Goal: Task Accomplishment & Management: Manage account settings

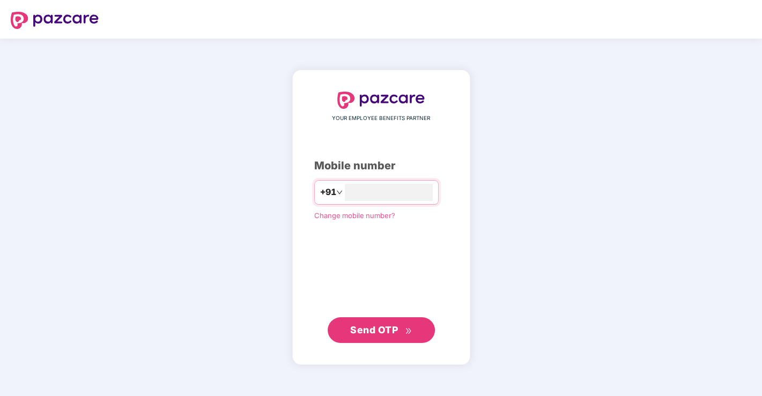
type input "**********"
click at [383, 328] on span "Send OTP" at bounding box center [374, 329] width 48 height 11
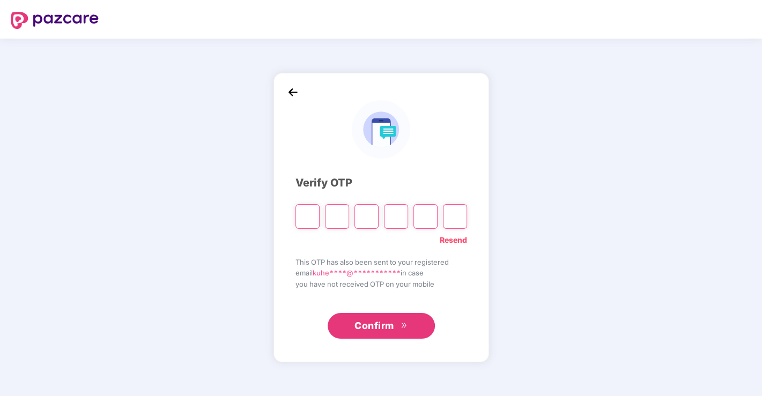
type input "*"
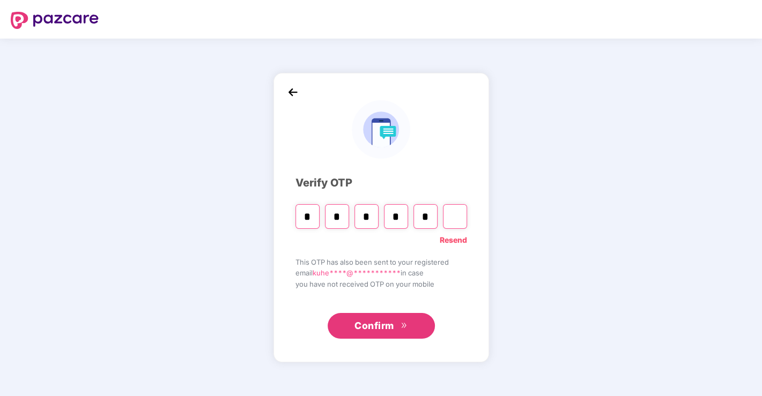
type input "*"
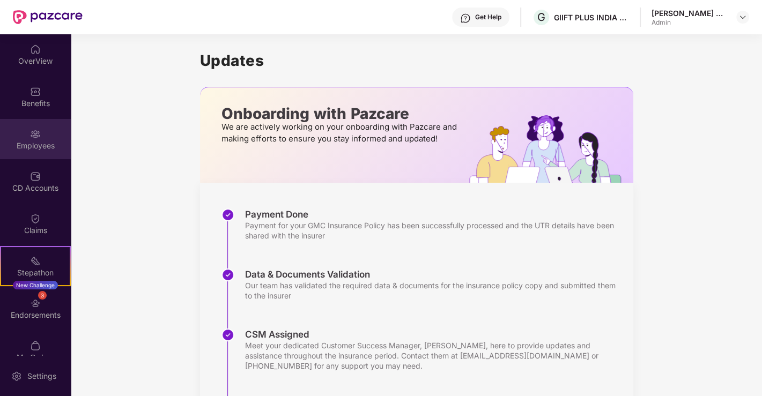
click at [34, 143] on div "Employees" at bounding box center [35, 145] width 71 height 11
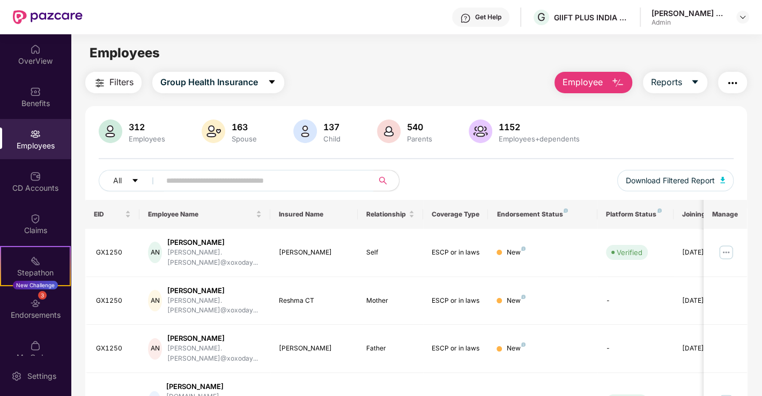
click at [254, 177] on input "text" at bounding box center [262, 181] width 192 height 16
click at [247, 184] on input "text" at bounding box center [262, 181] width 192 height 16
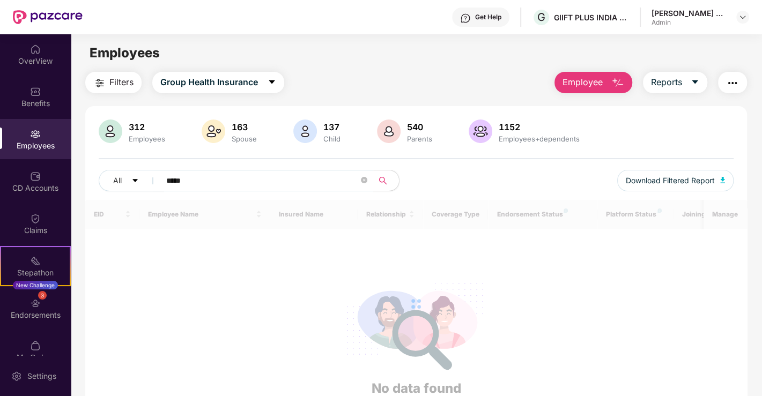
type input "******"
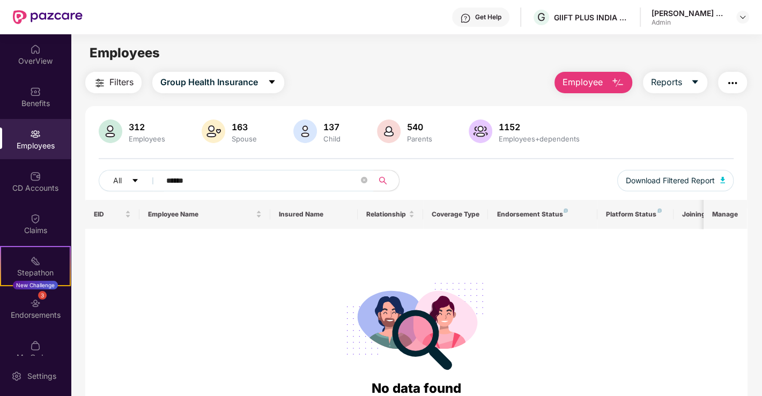
drag, startPoint x: 243, startPoint y: 181, endPoint x: 100, endPoint y: 168, distance: 143.7
click at [100, 168] on div "312 Employees 163 Spouse 137 Child 540 Parents 1152 Employees+dependents All **…" at bounding box center [416, 160] width 662 height 80
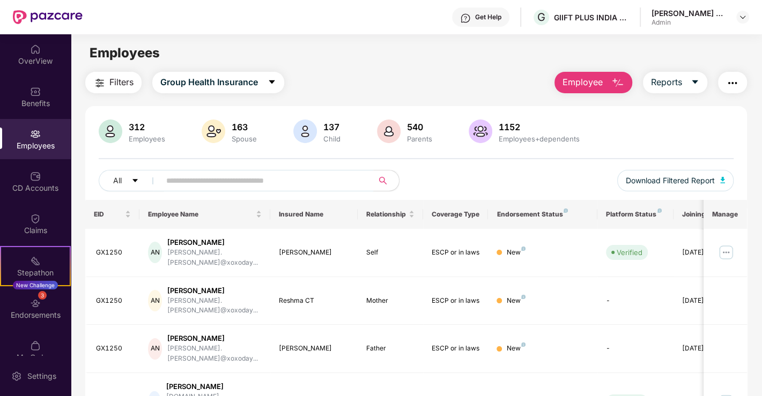
click at [268, 175] on input "text" at bounding box center [262, 181] width 192 height 16
click at [723, 179] on img "button" at bounding box center [722, 180] width 5 height 6
click at [199, 183] on input "text" at bounding box center [262, 181] width 192 height 16
paste input "*****"
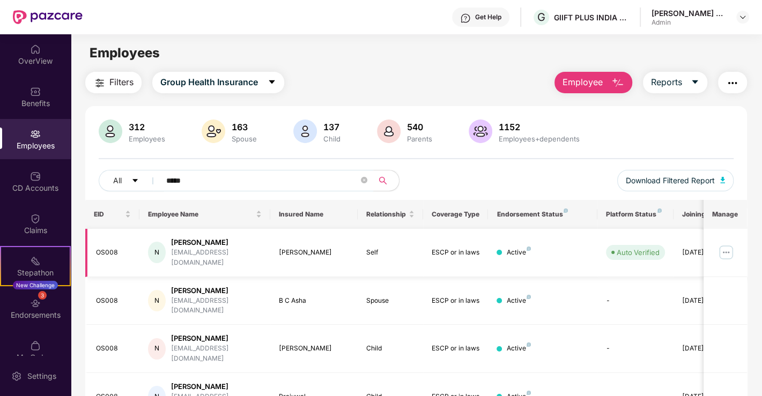
type input "*****"
click at [726, 247] on img at bounding box center [725, 252] width 17 height 17
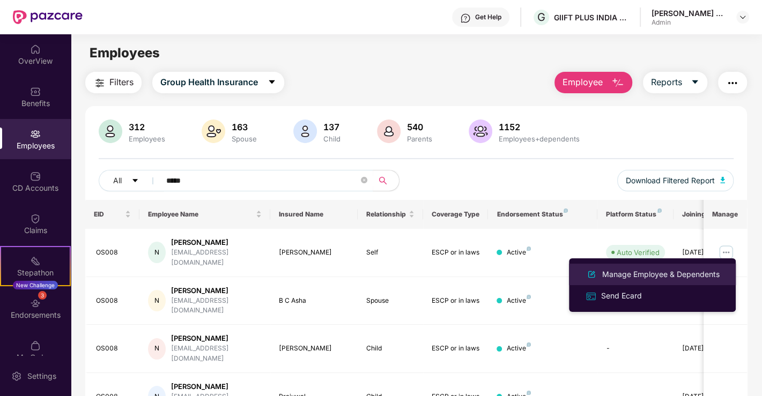
click at [647, 270] on div "Manage Employee & Dependents" at bounding box center [661, 275] width 122 height 12
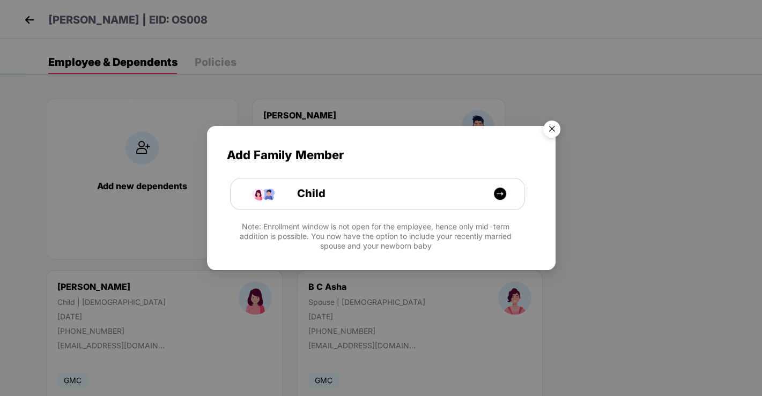
click at [553, 125] on img "Close" at bounding box center [552, 131] width 30 height 30
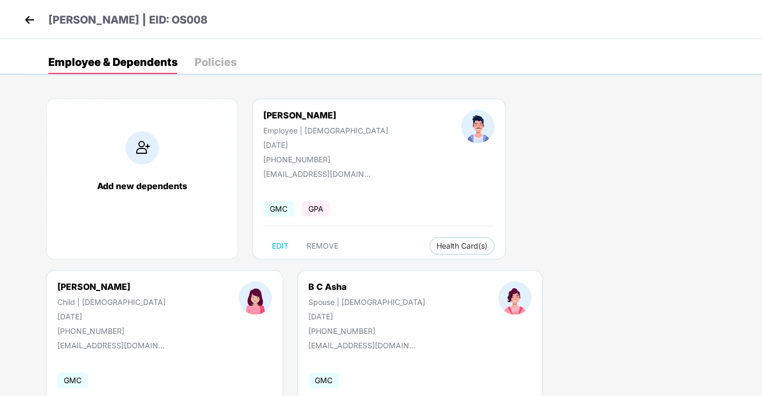
click at [290, 117] on div "[PERSON_NAME]" at bounding box center [325, 115] width 125 height 11
click at [24, 21] on img at bounding box center [29, 20] width 16 height 16
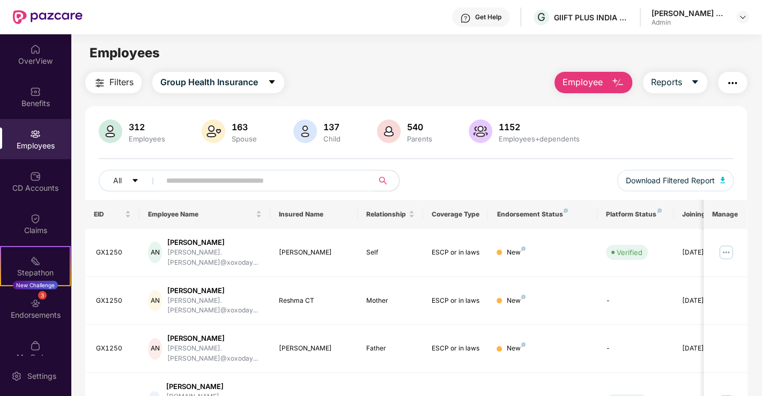
click at [231, 177] on input "text" at bounding box center [262, 181] width 192 height 16
paste input "*****"
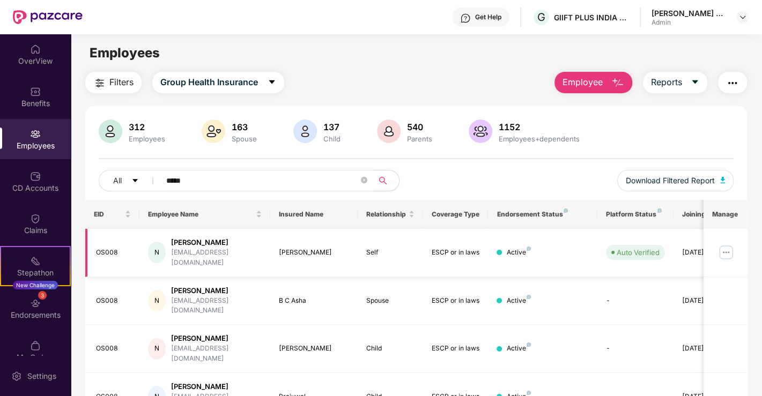
type input "*****"
click at [726, 246] on img at bounding box center [725, 252] width 17 height 17
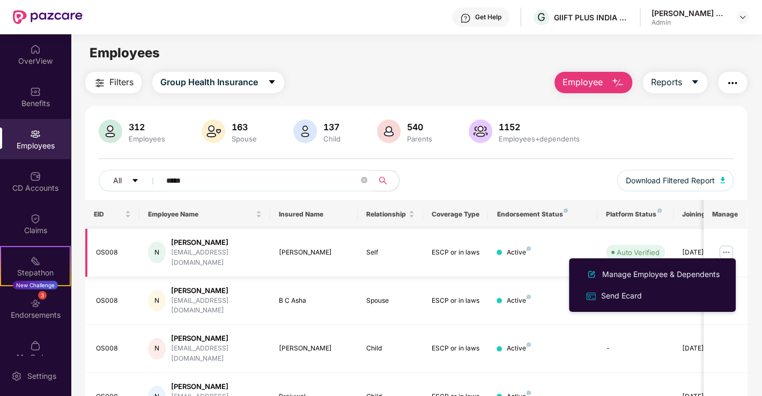
click at [199, 242] on div "[PERSON_NAME]" at bounding box center [216, 243] width 91 height 10
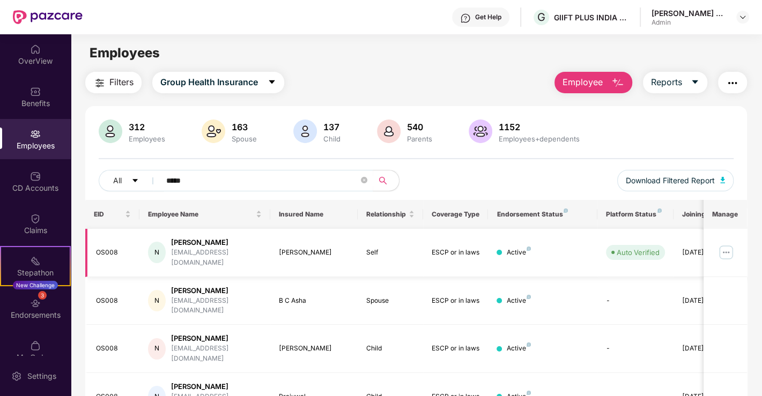
click at [724, 244] on img at bounding box center [725, 252] width 17 height 17
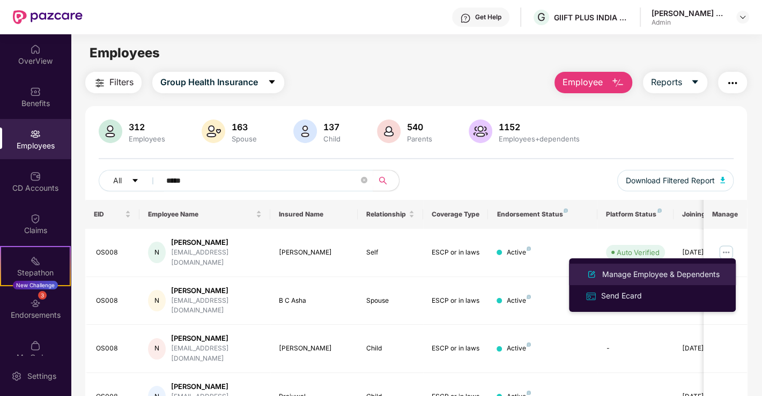
click at [611, 275] on div "Manage Employee & Dependents" at bounding box center [661, 275] width 122 height 12
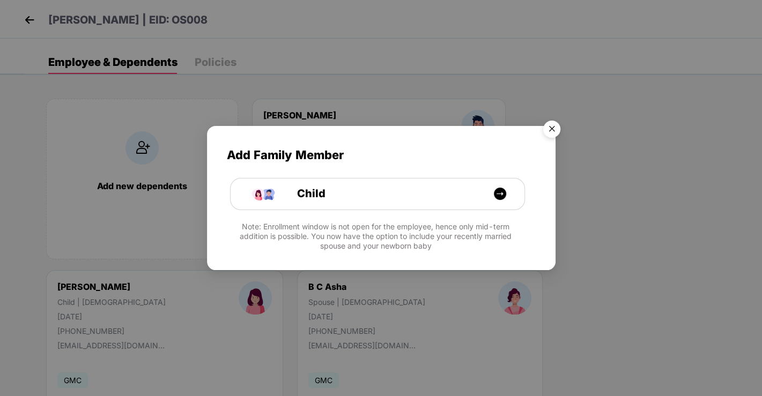
drag, startPoint x: 549, startPoint y: 129, endPoint x: 427, endPoint y: 91, distance: 127.5
click at [550, 128] on img "Close" at bounding box center [552, 131] width 30 height 30
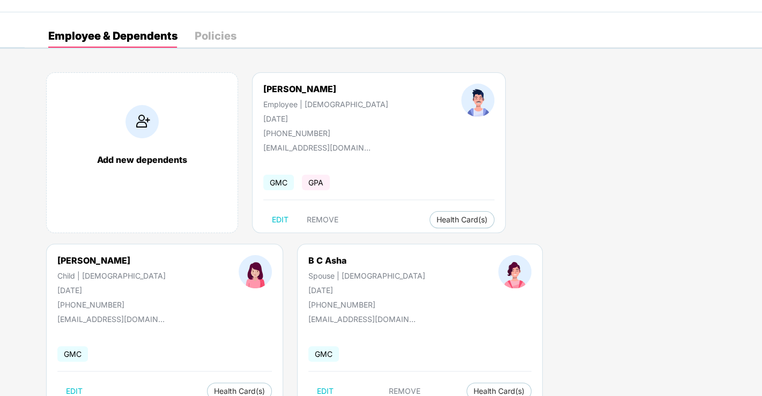
scroll to position [61, 0]
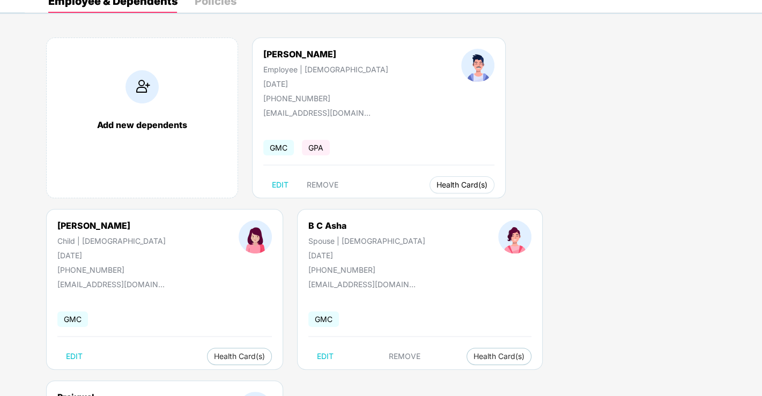
click at [436, 184] on span "Health Card(s)" at bounding box center [461, 184] width 51 height 5
click at [436, 183] on span "Health Card(s)" at bounding box center [461, 184] width 51 height 5
drag, startPoint x: 467, startPoint y: 253, endPoint x: 449, endPoint y: 198, distance: 57.1
click at [469, 247] on div "Add new dependents [PERSON_NAME] Employee | [DEMOGRAPHIC_DATA] [DATE] [PHONE_NU…" at bounding box center [393, 294] width 737 height 547
click at [429, 178] on button "Health Card(s)" at bounding box center [461, 184] width 65 height 17
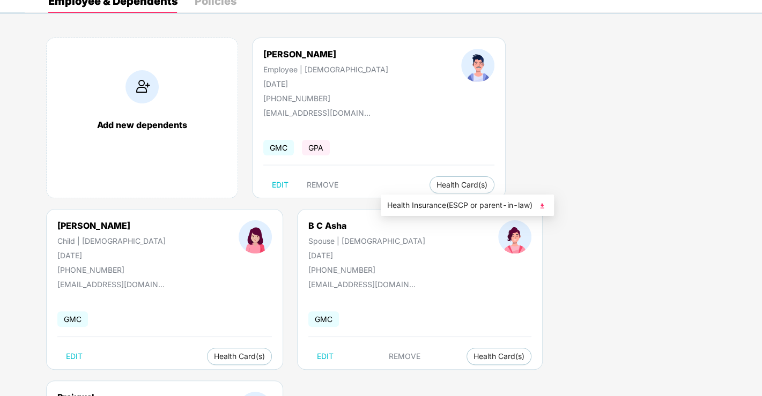
click at [547, 204] on img at bounding box center [542, 206] width 11 height 11
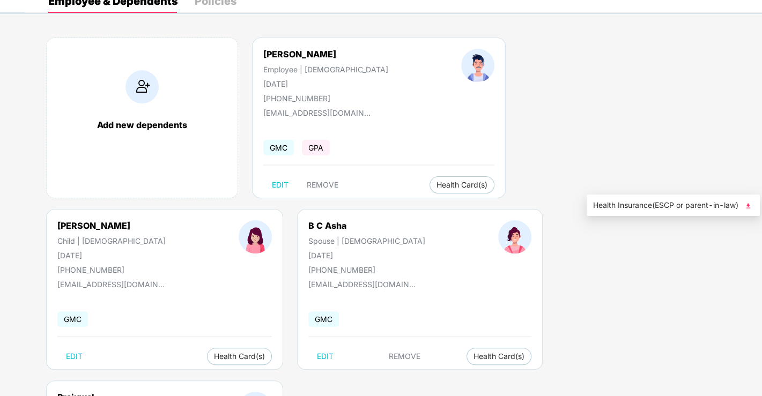
click at [743, 211] on img at bounding box center [748, 206] width 11 height 11
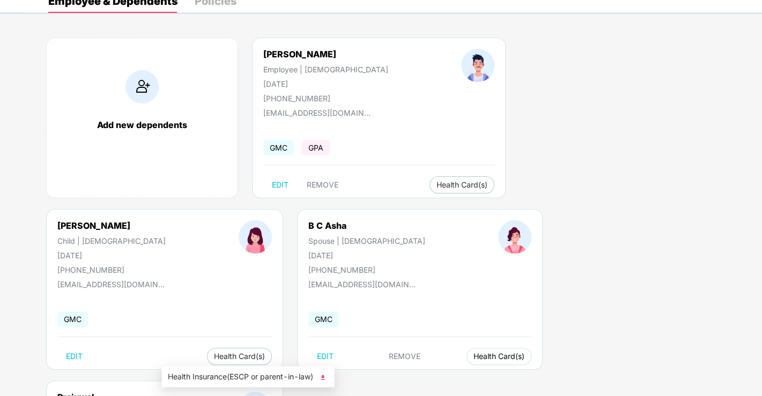
click at [473, 358] on span "Health Card(s)" at bounding box center [498, 356] width 51 height 5
click at [325, 377] on img at bounding box center [322, 377] width 11 height 11
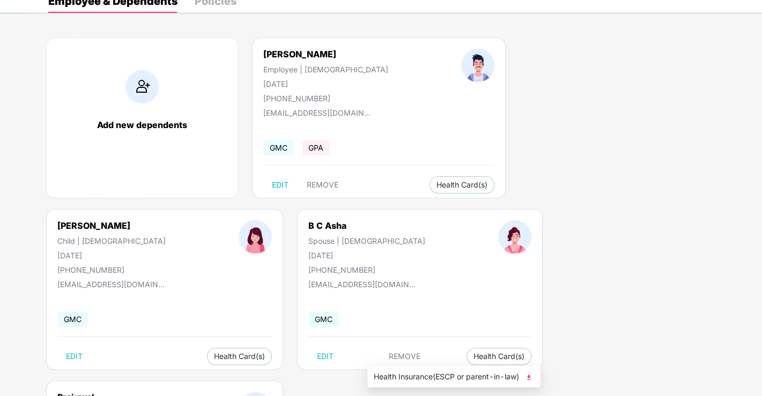
click at [531, 373] on img at bounding box center [528, 377] width 11 height 11
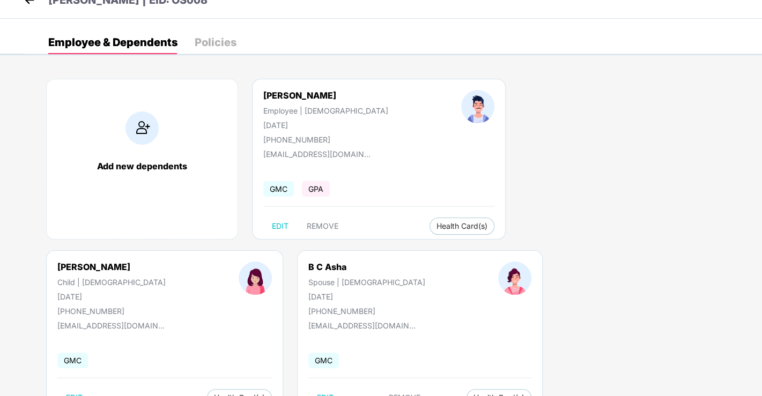
scroll to position [2, 0]
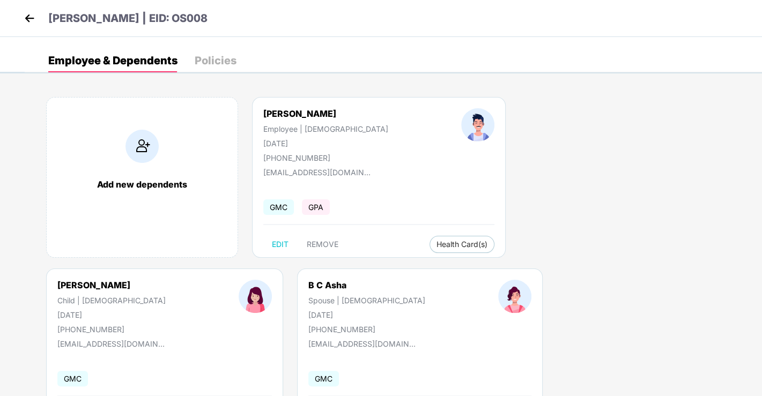
click at [30, 20] on img at bounding box center [29, 18] width 16 height 16
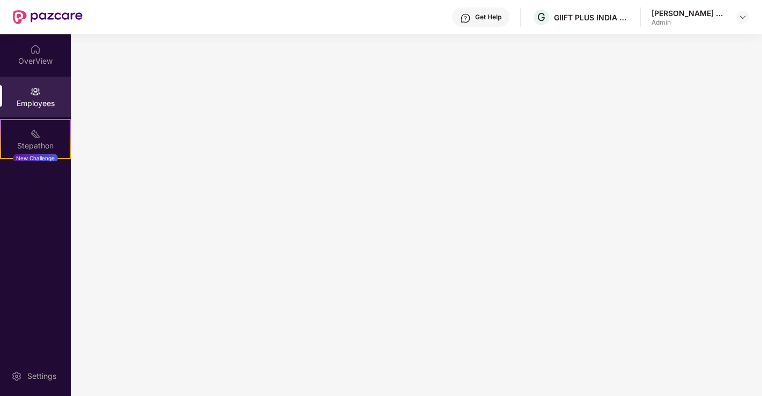
scroll to position [0, 0]
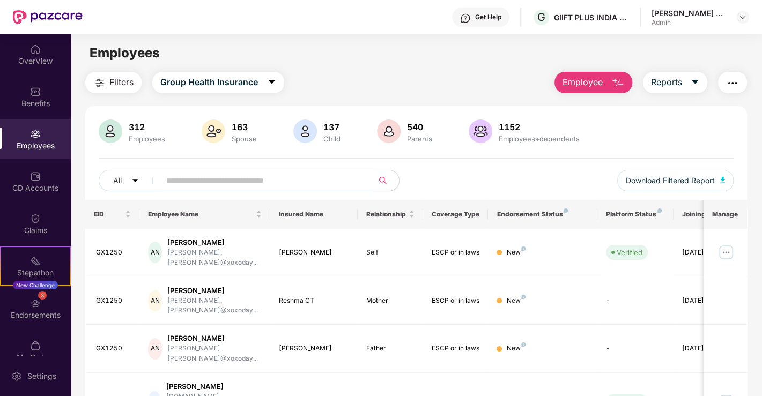
click at [239, 180] on input "text" at bounding box center [262, 181] width 192 height 16
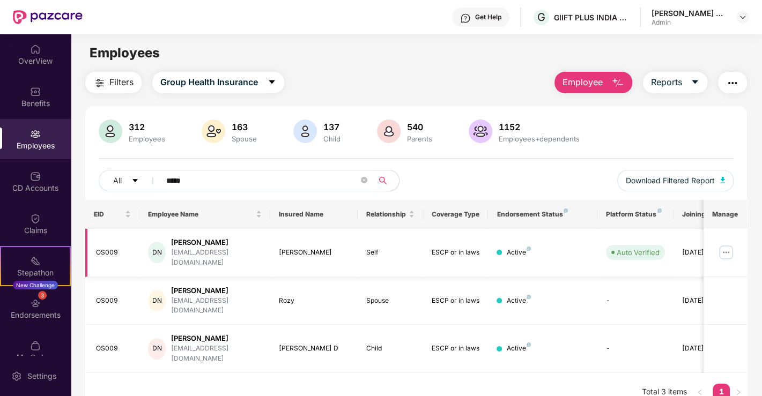
type input "*****"
click at [723, 247] on img at bounding box center [725, 252] width 17 height 17
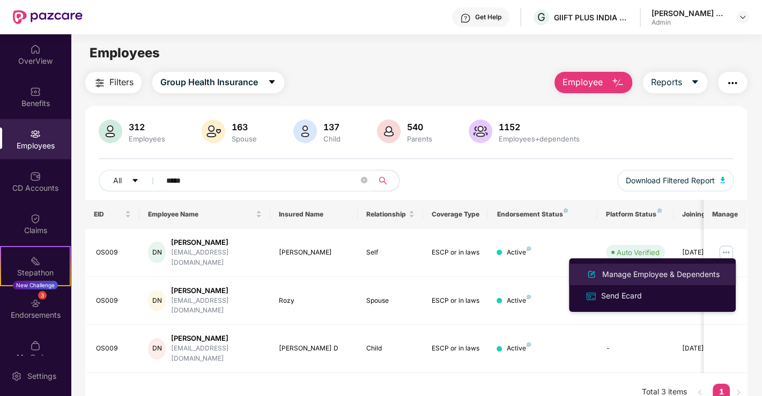
click at [630, 270] on div "Manage Employee & Dependents" at bounding box center [661, 275] width 122 height 12
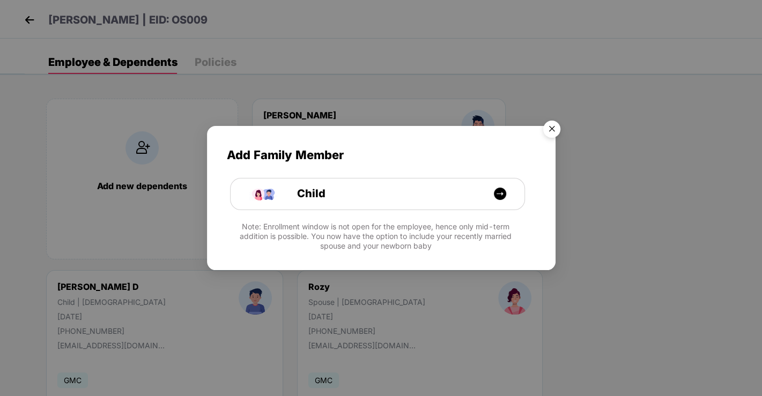
click at [553, 129] on img "Close" at bounding box center [552, 131] width 30 height 30
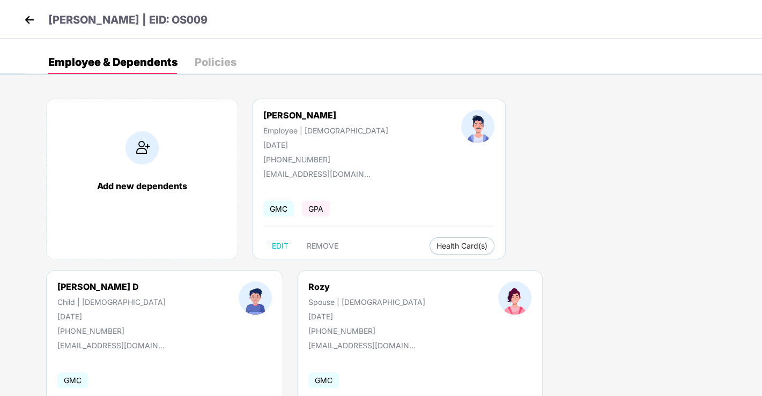
click at [27, 20] on img at bounding box center [29, 20] width 16 height 16
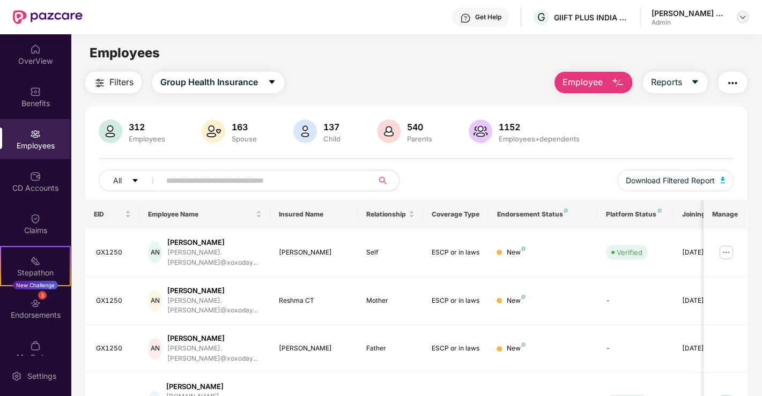
click at [745, 13] on img at bounding box center [742, 17] width 9 height 9
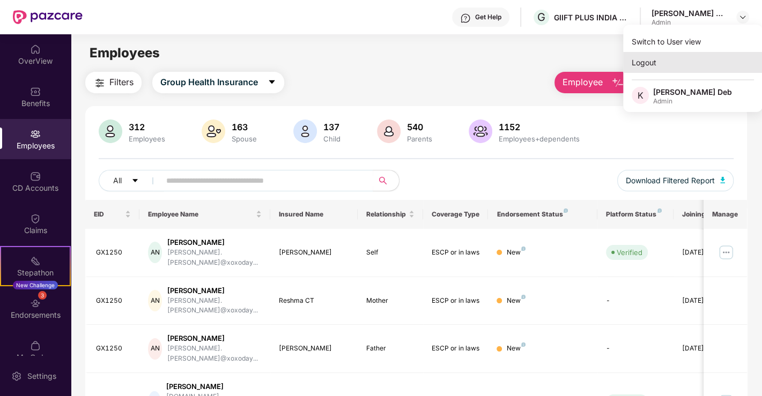
click at [658, 64] on div "Logout" at bounding box center [692, 62] width 139 height 21
